Goal: Information Seeking & Learning: Learn about a topic

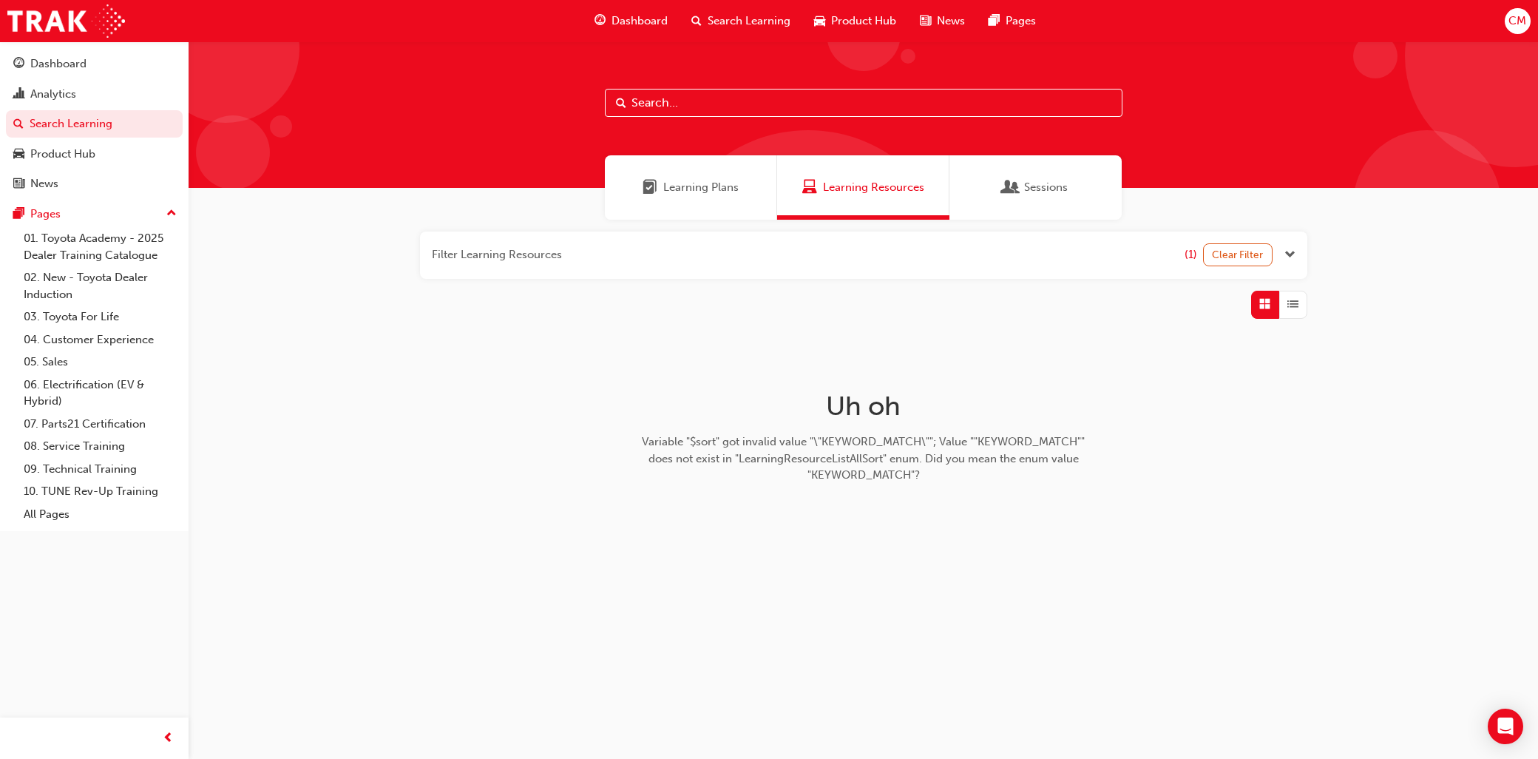
click at [1041, 190] on span "Sessions" at bounding box center [1046, 187] width 44 height 17
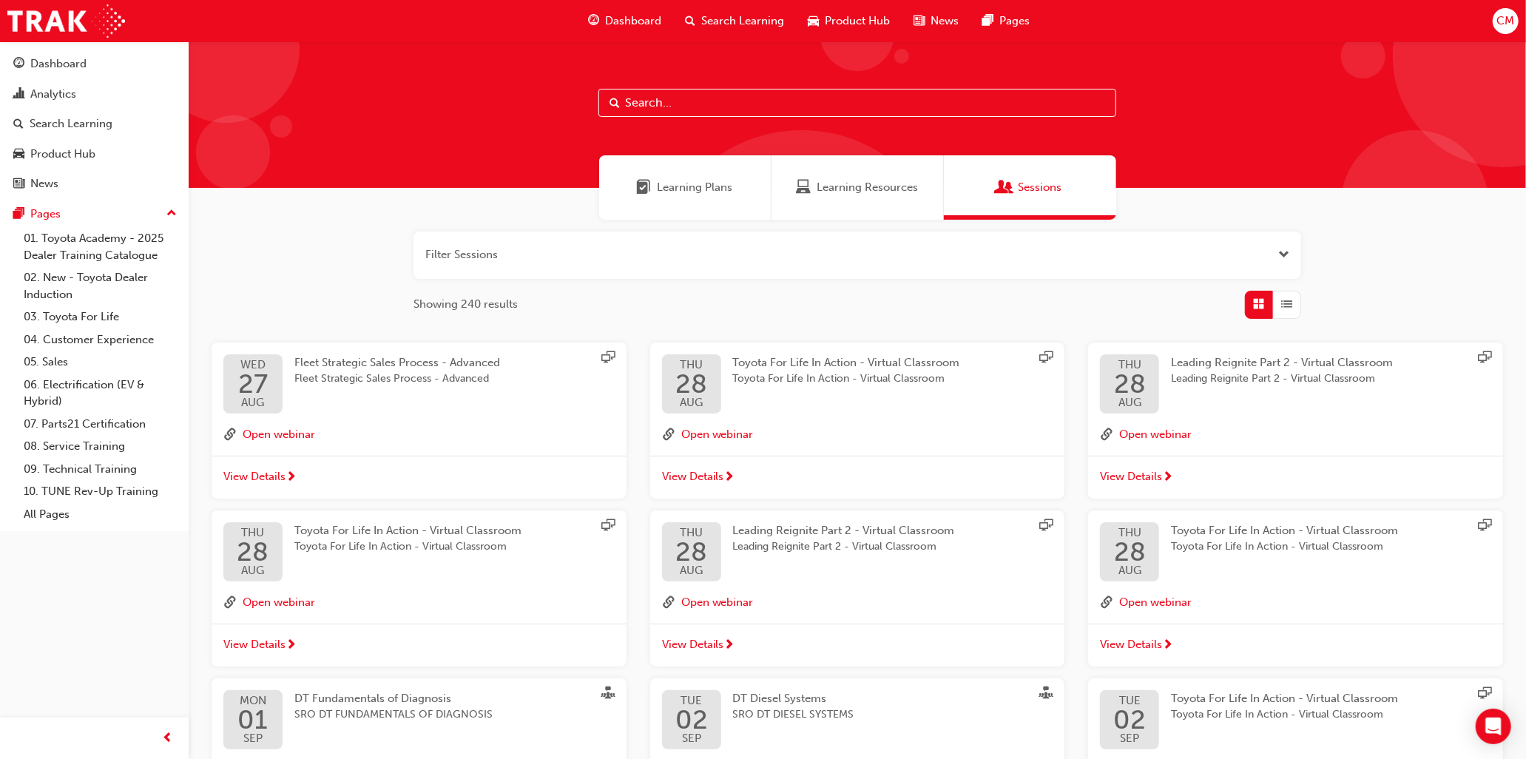
click at [396, 361] on span "Fleet Strategic Sales Process - Advanced" at bounding box center [397, 362] width 206 height 13
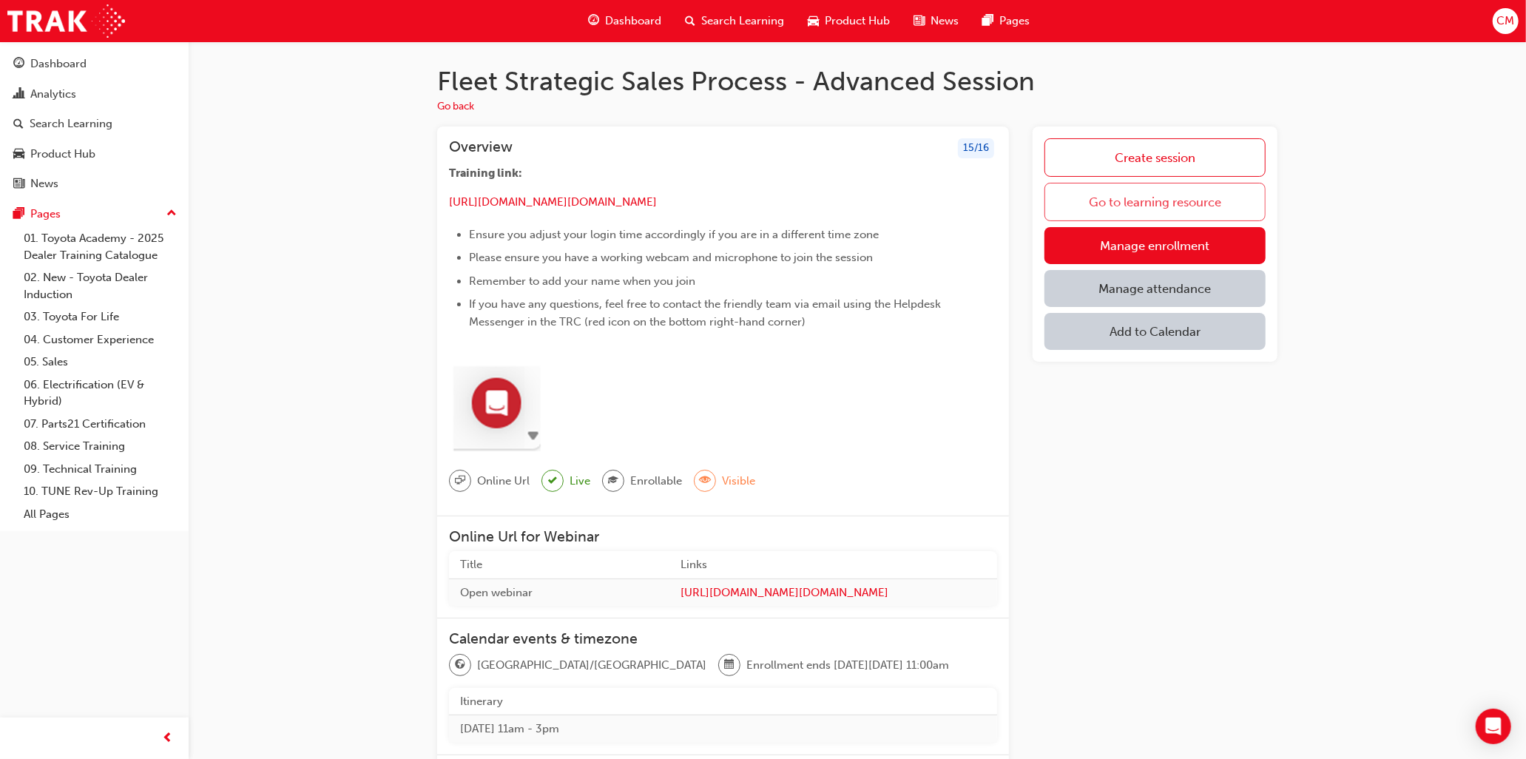
click at [1127, 202] on link "Go to learning resource" at bounding box center [1154, 202] width 221 height 38
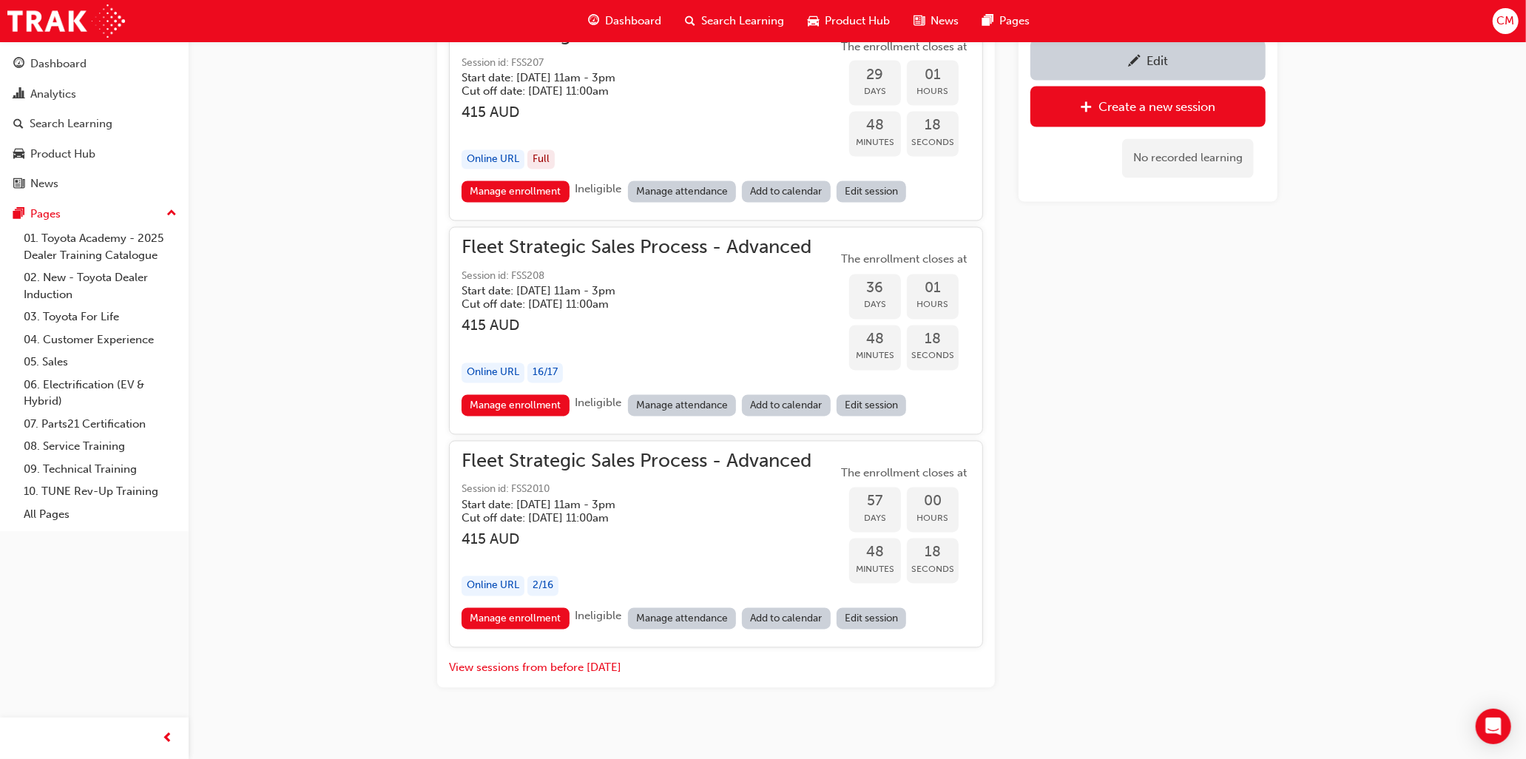
scroll to position [2216, 0]
